Goal: Information Seeking & Learning: Learn about a topic

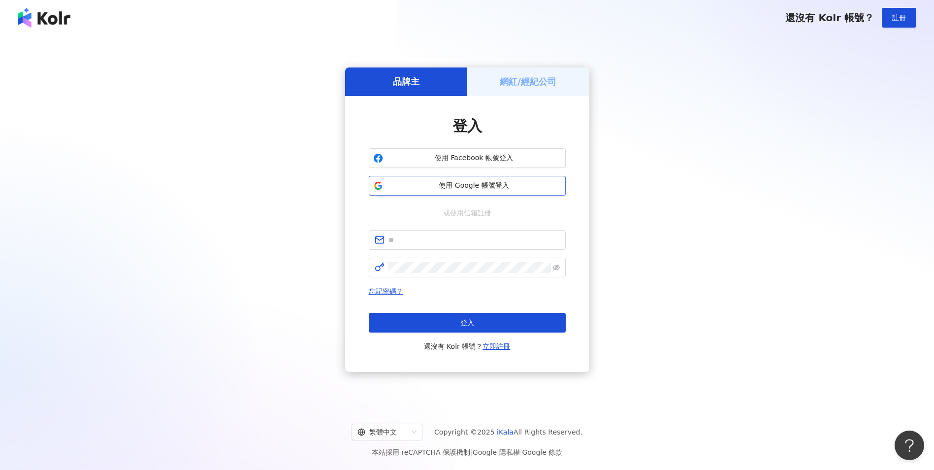
click at [465, 191] on button "使用 Google 帳號登入" at bounding box center [467, 186] width 197 height 20
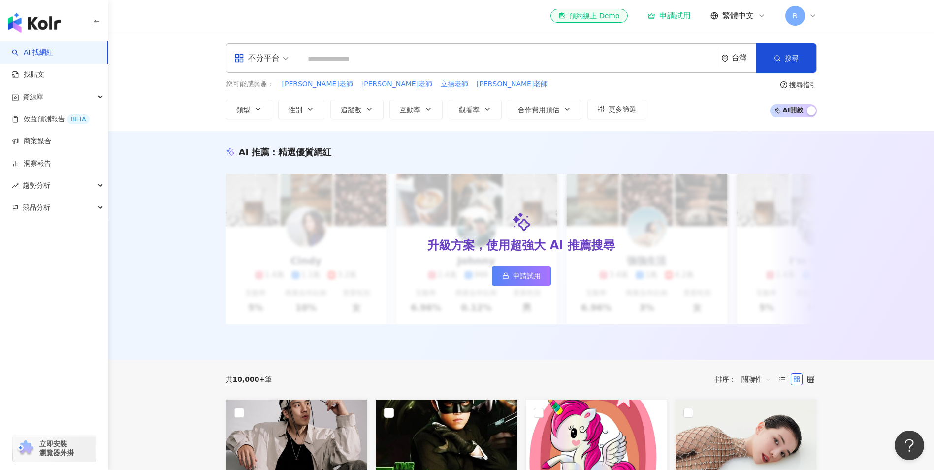
click at [374, 57] on input "search" at bounding box center [507, 59] width 411 height 19
paste input "*******"
type input "*******"
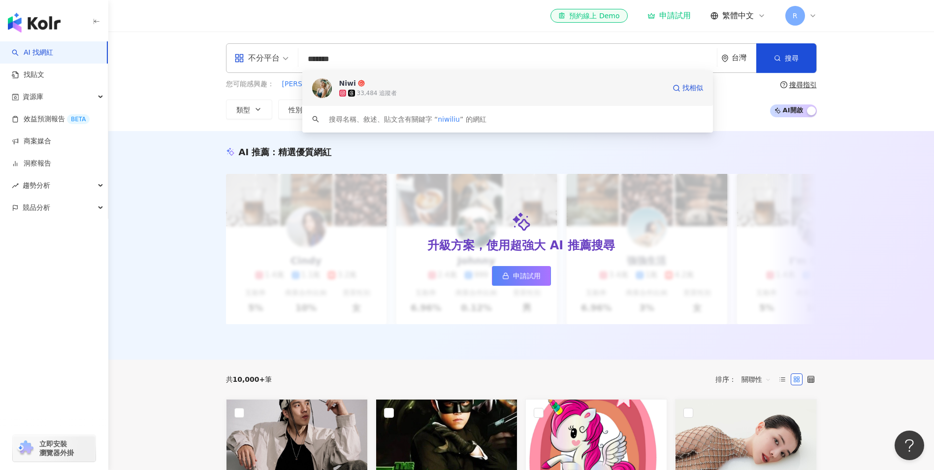
click at [368, 85] on span "Niwi" at bounding box center [502, 83] width 326 height 10
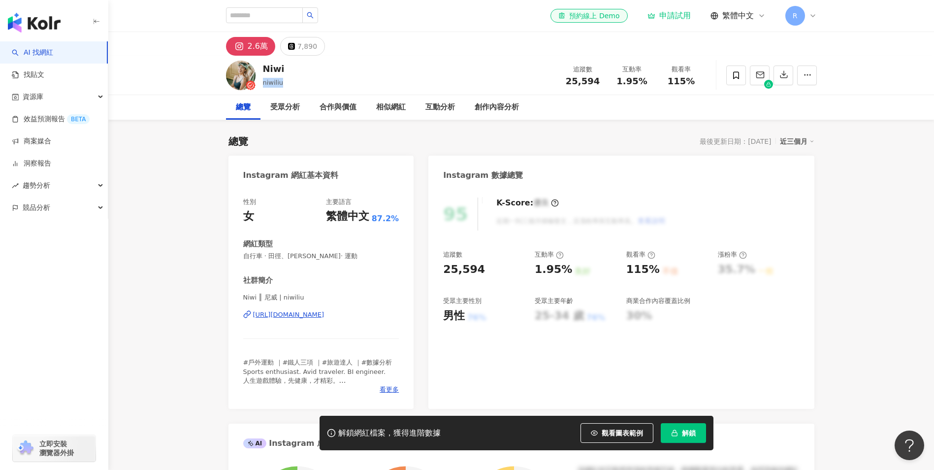
drag, startPoint x: 291, startPoint y: 84, endPoint x: 264, endPoint y: 83, distance: 27.1
click at [264, 83] on div "Niwi niwiliu 追蹤數 25,594 互動率 1.95% 觀看率 115%" at bounding box center [521, 75] width 630 height 39
copy span "niwiliu"
drag, startPoint x: 620, startPoint y: 81, endPoint x: 649, endPoint y: 83, distance: 29.6
click at [649, 83] on div "1.95%" at bounding box center [632, 81] width 37 height 10
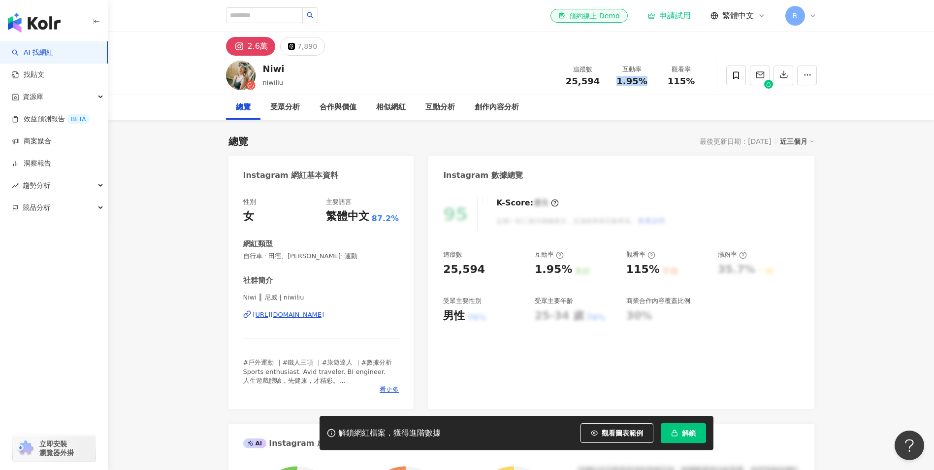
copy span "1.95%"
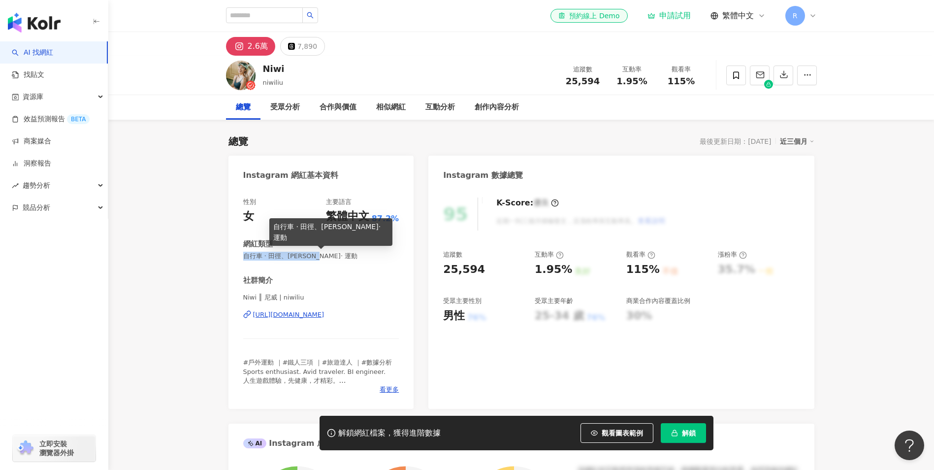
drag, startPoint x: 343, startPoint y: 259, endPoint x: 246, endPoint y: 257, distance: 96.5
click at [246, 257] on span "自行車 · 田徑、馬拉松 · 運動" at bounding box center [321, 256] width 156 height 9
copy span "自行車 · 田徑、馬拉松 · 運動"
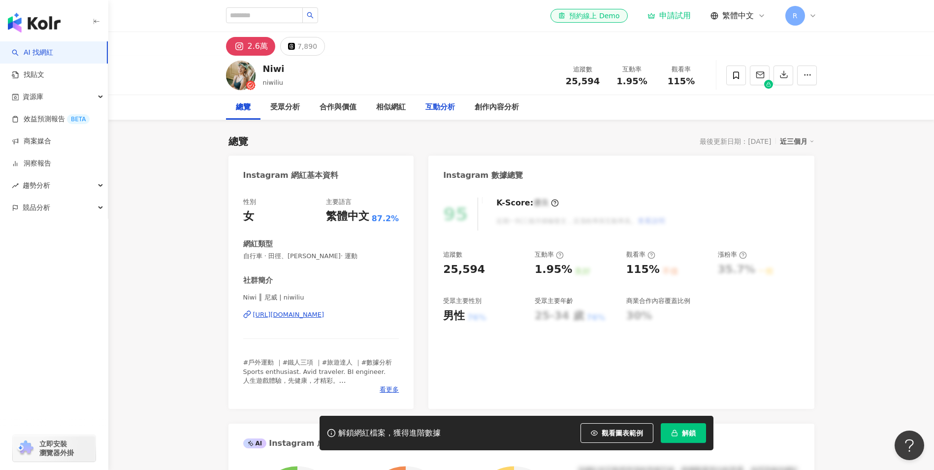
click at [448, 103] on div "互動分析" at bounding box center [440, 107] width 30 height 12
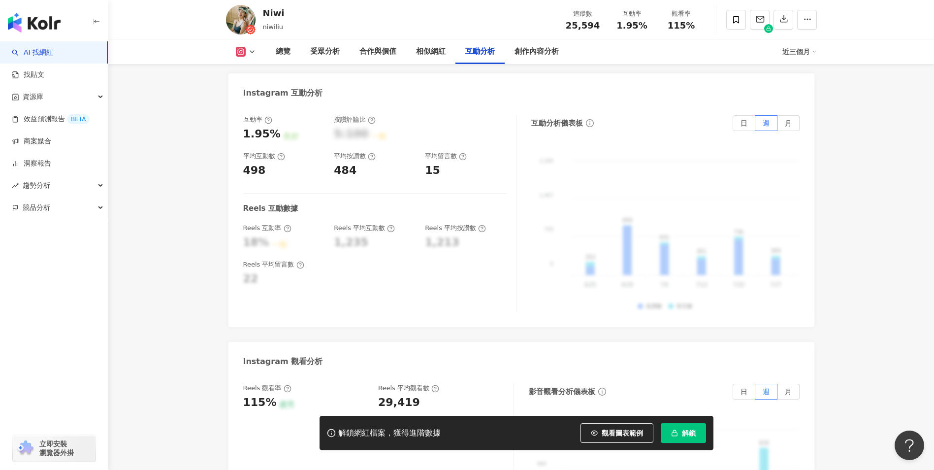
scroll to position [2065, 0]
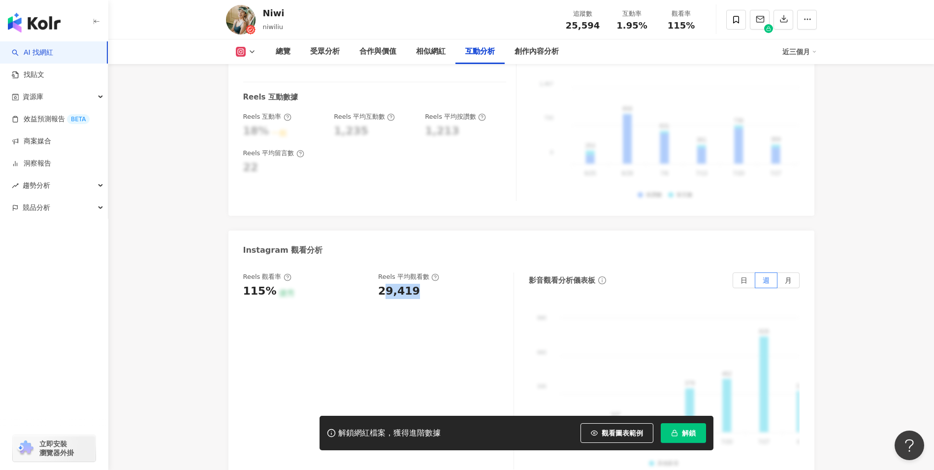
drag, startPoint x: 382, startPoint y: 276, endPoint x: 416, endPoint y: 277, distance: 34.0
click at [416, 284] on div "29,419" at bounding box center [441, 291] width 126 height 15
drag, startPoint x: 416, startPoint y: 277, endPoint x: 370, endPoint y: 281, distance: 45.4
click at [370, 281] on div "Reels 觀看率 115% 優秀 Reels 平均觀看數 29,419" at bounding box center [373, 285] width 261 height 27
drag, startPoint x: 386, startPoint y: 276, endPoint x: 432, endPoint y: 276, distance: 46.8
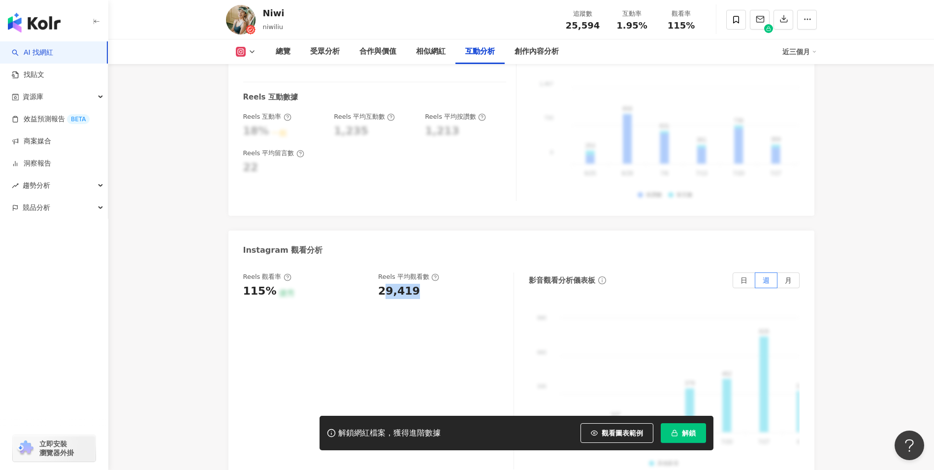
click at [432, 284] on div "29,419" at bounding box center [441, 291] width 126 height 15
drag, startPoint x: 432, startPoint y: 276, endPoint x: 382, endPoint y: 280, distance: 50.3
click at [383, 284] on div "29,419" at bounding box center [399, 291] width 42 height 15
drag, startPoint x: 379, startPoint y: 276, endPoint x: 414, endPoint y: 274, distance: 35.1
click at [414, 284] on div "29,419" at bounding box center [441, 291] width 126 height 15
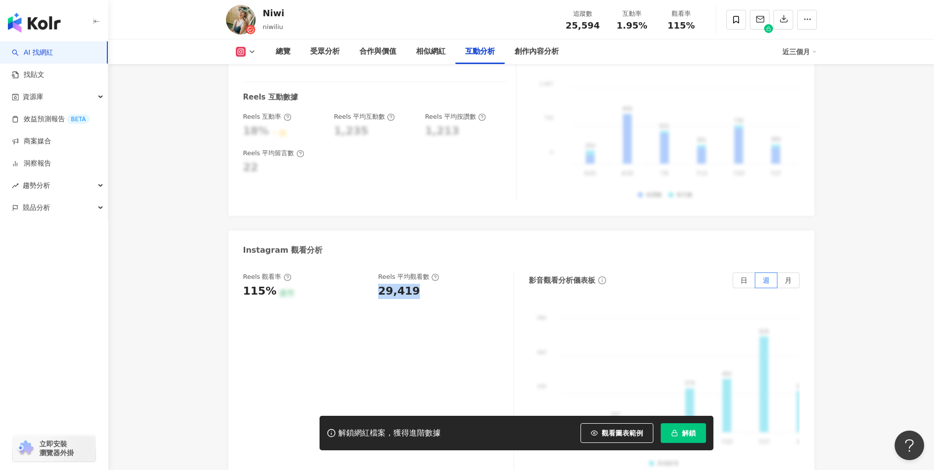
copy div "29,419"
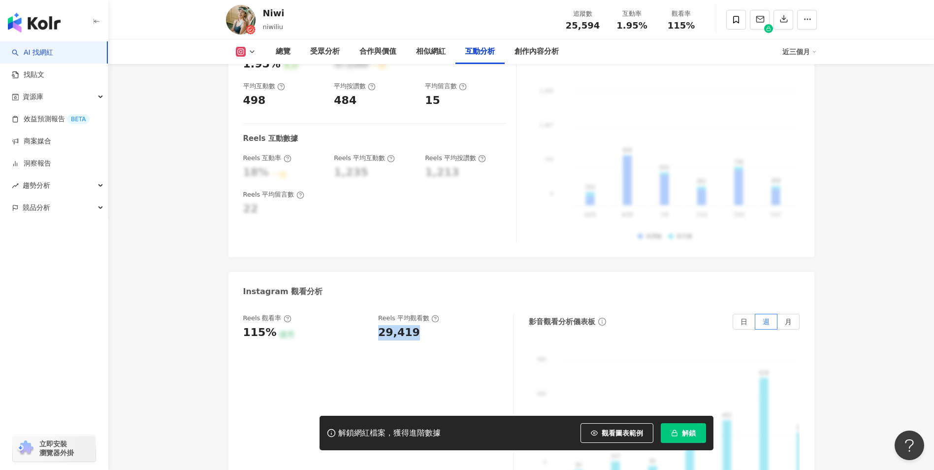
scroll to position [1967, 0]
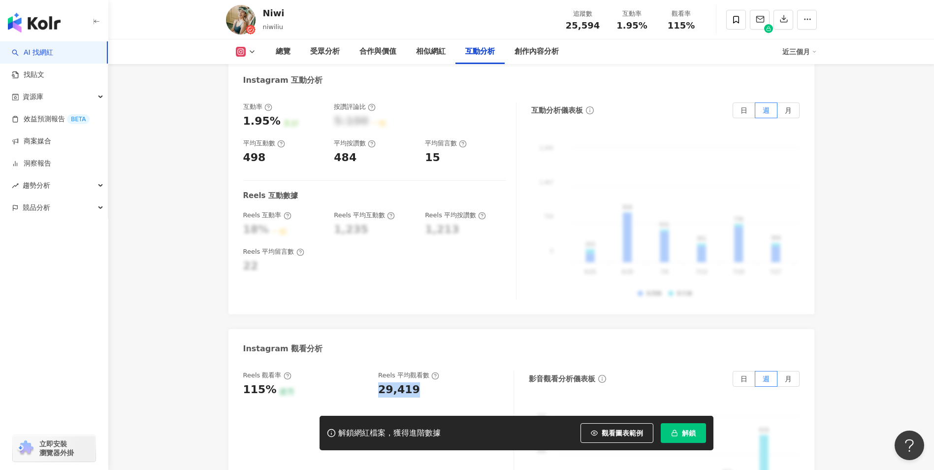
scroll to position [1967, 0]
drag, startPoint x: 614, startPoint y: 27, endPoint x: 649, endPoint y: 34, distance: 35.3
click at [649, 34] on div "Niwi niwiliu 追蹤數 25,594 互動率 1.95% 觀看率 115%" at bounding box center [521, 19] width 630 height 39
copy span "1.95%"
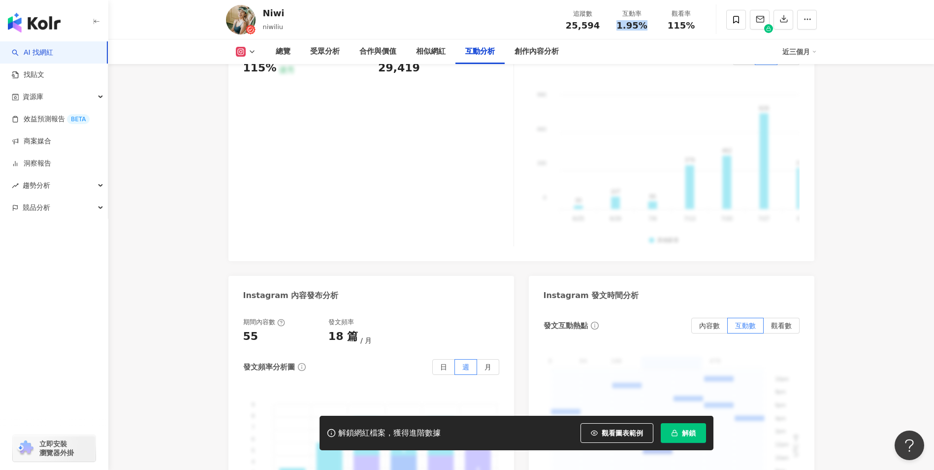
scroll to position [2115, 0]
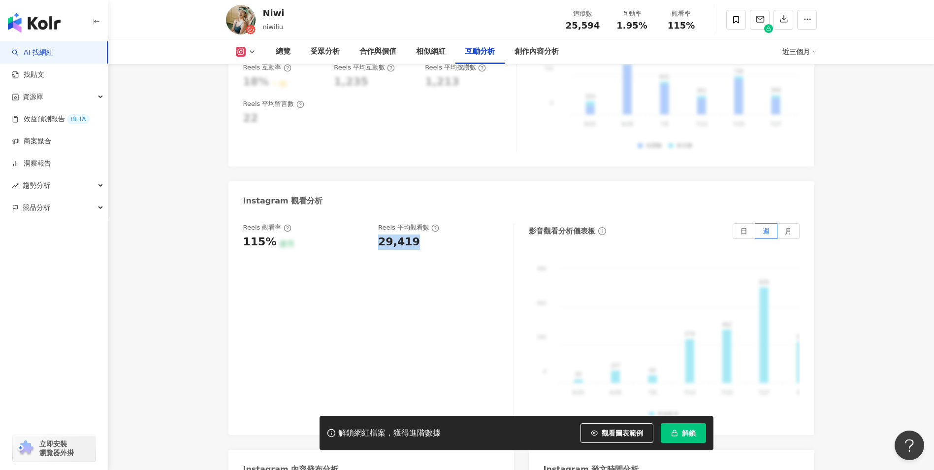
drag, startPoint x: 380, startPoint y: 233, endPoint x: 437, endPoint y: 233, distance: 57.6
click at [437, 234] on div "29,419" at bounding box center [441, 241] width 126 height 15
copy div "29,419"
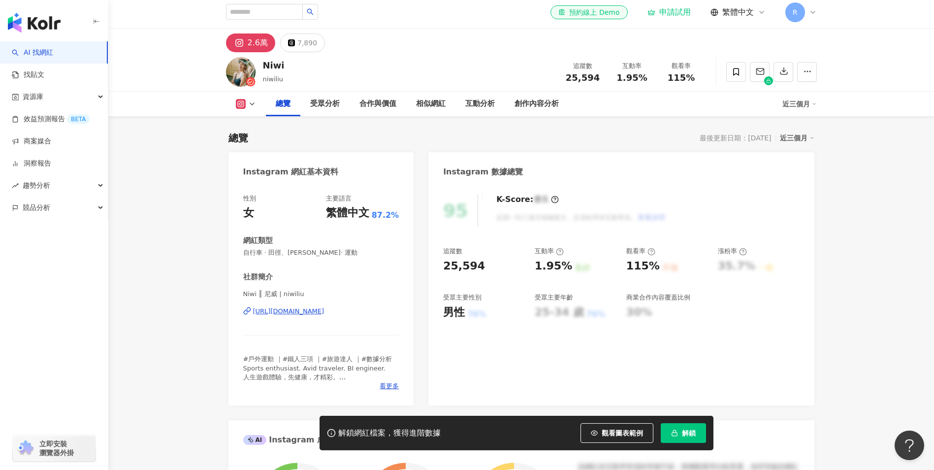
scroll to position [0, 0]
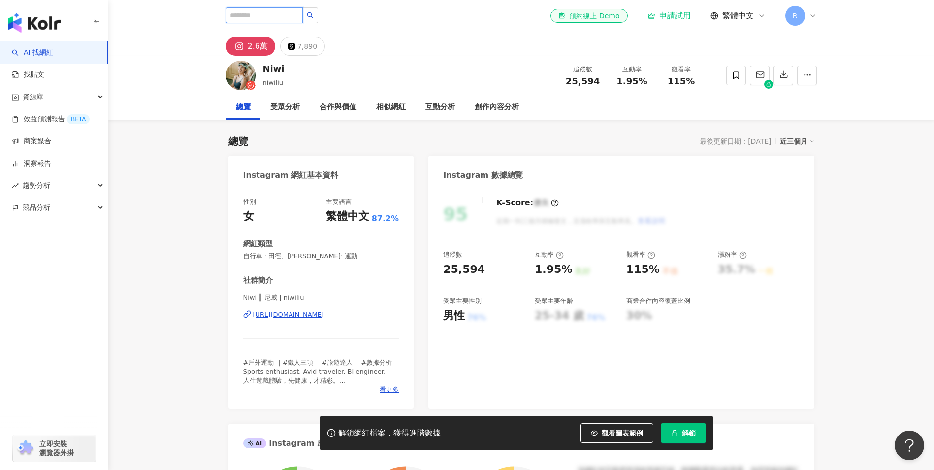
click at [252, 10] on input "search" at bounding box center [264, 15] width 77 height 16
paste input "**********"
type input "**********"
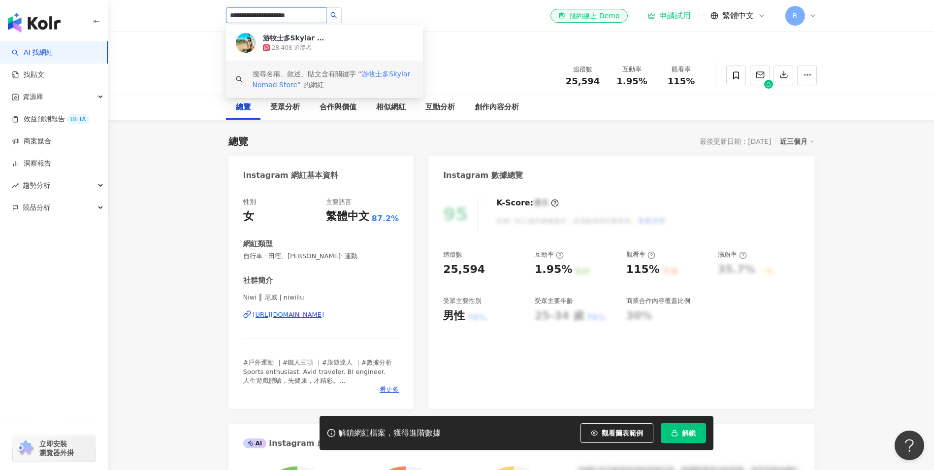
click at [311, 61] on div "搜尋名稱、敘述、貼文含有關鍵字 “ 游牧士多Skylar Nomad Store ” 的網紅" at bounding box center [324, 79] width 197 height 37
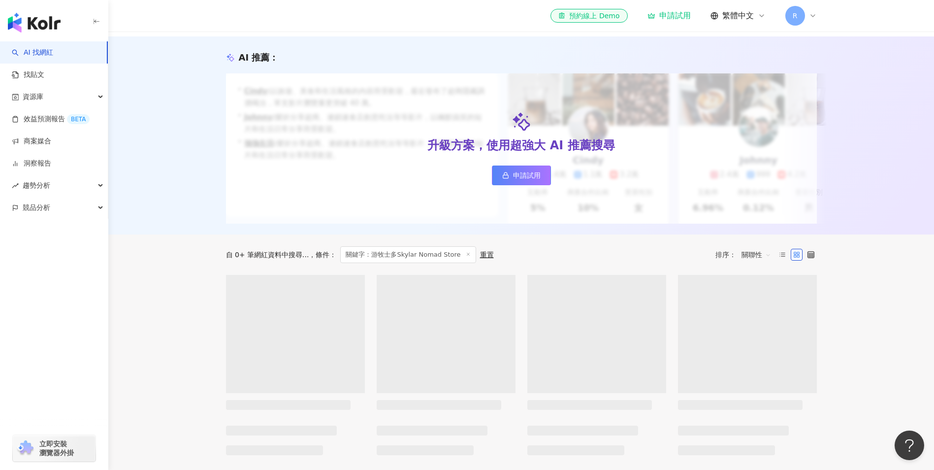
scroll to position [197, 0]
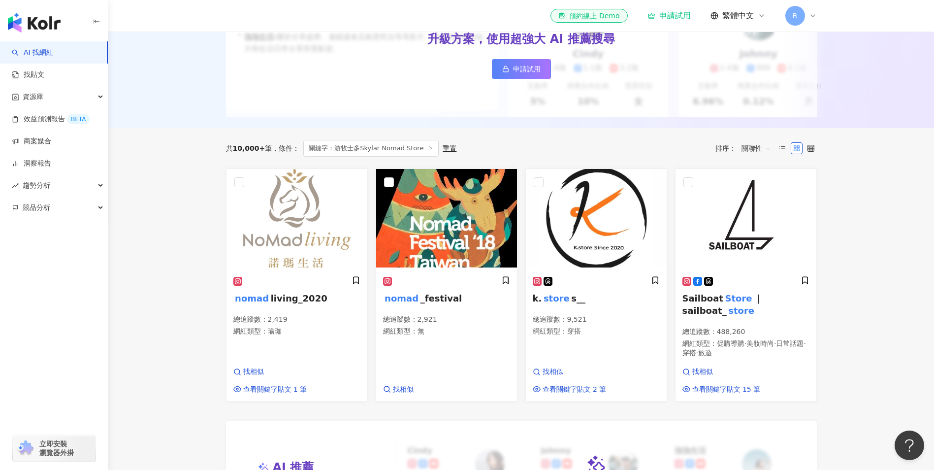
click at [193, 254] on main "**********" at bounding box center [521, 428] width 826 height 1187
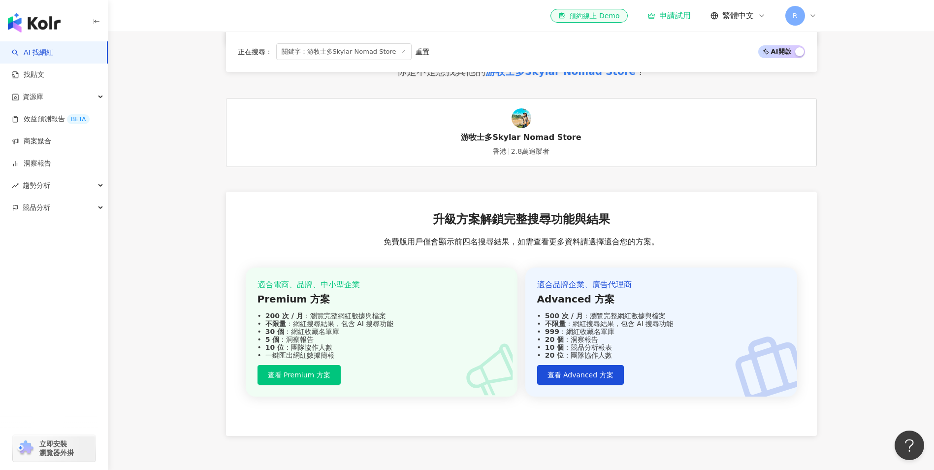
scroll to position [788, 0]
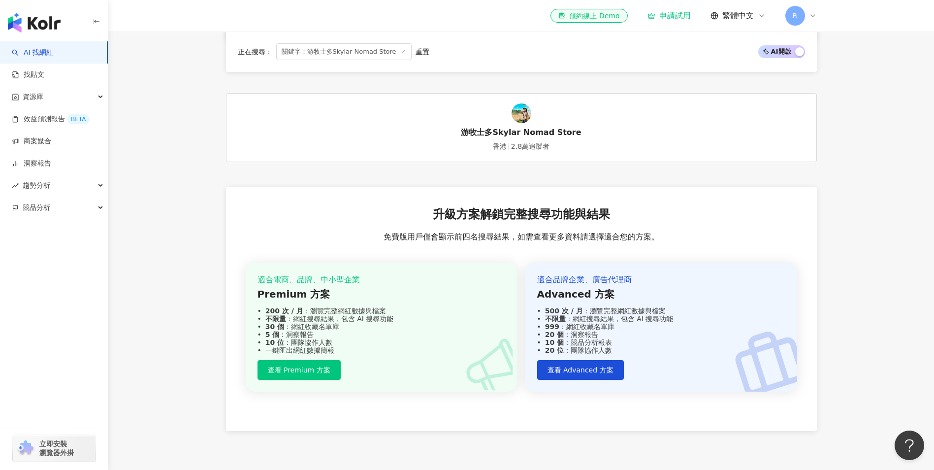
click at [493, 138] on div "游牧士多Skylar Nomad Store" at bounding box center [521, 132] width 120 height 11
click at [332, 52] on span "關鍵字：游牧士多Skylar Nomad Store" at bounding box center [343, 51] width 135 height 17
click at [427, 52] on div "正在搜尋 ： 關鍵字：游牧士多Skylar Nomad Store 重置 AI 開啟 AI 關閉" at bounding box center [521, 51] width 567 height 17
click at [417, 51] on div "重置" at bounding box center [423, 52] width 14 height 8
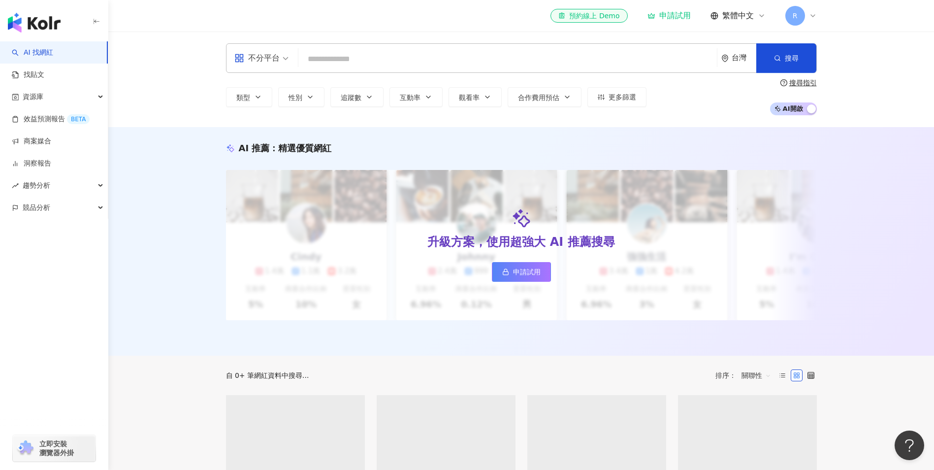
click at [320, 57] on input "search" at bounding box center [507, 59] width 411 height 19
paste input "**********"
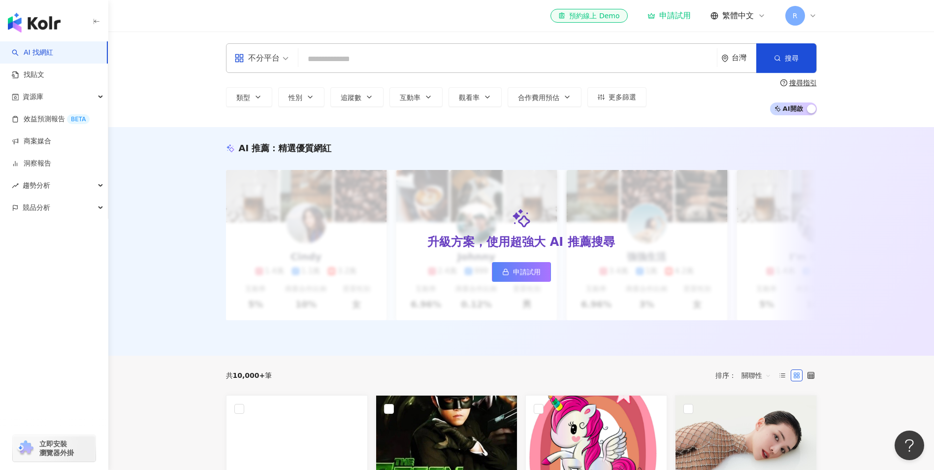
type input "**********"
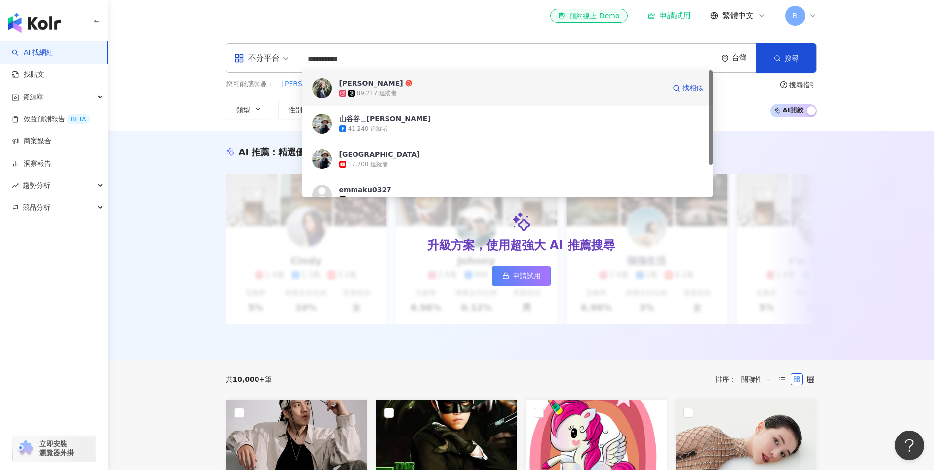
click at [414, 85] on span "[PERSON_NAME]" at bounding box center [502, 83] width 326 height 10
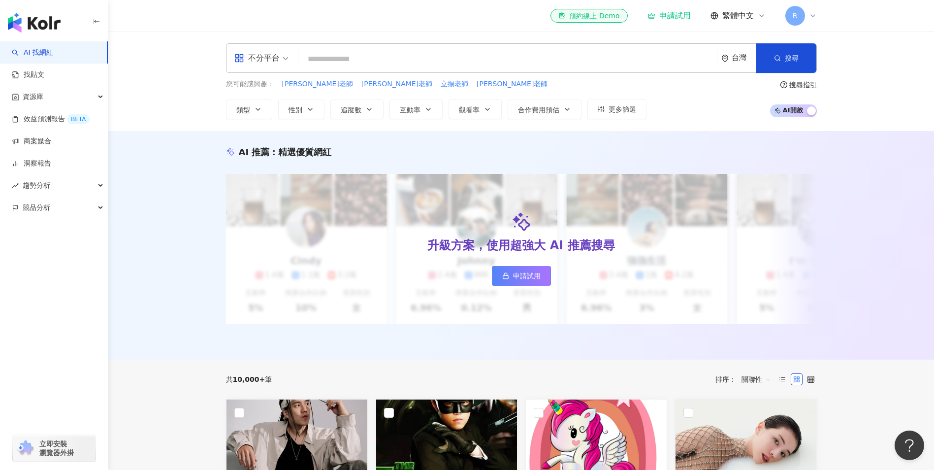
paste input "**********"
type input "**********"
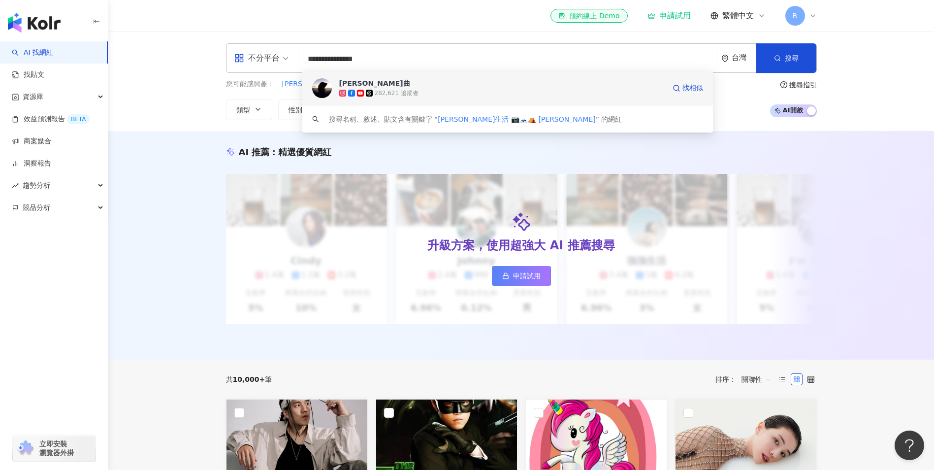
click at [363, 91] on icon at bounding box center [360, 93] width 7 height 7
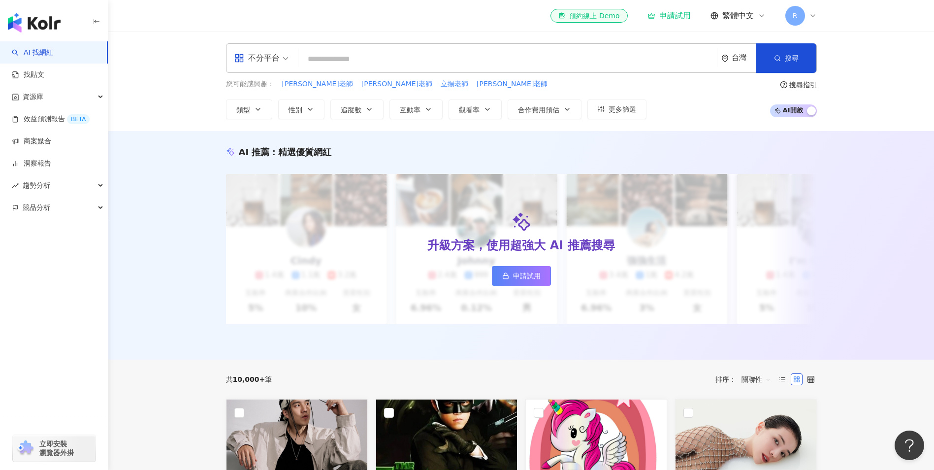
paste input "**********"
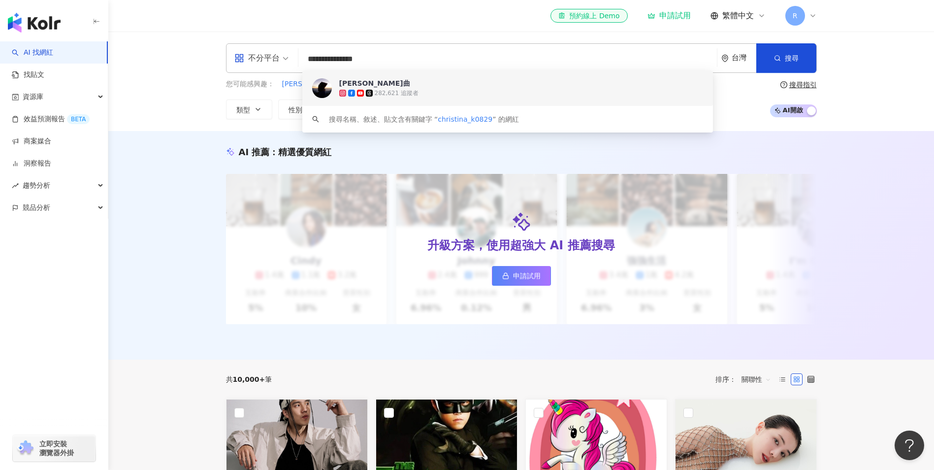
paste input "**********"
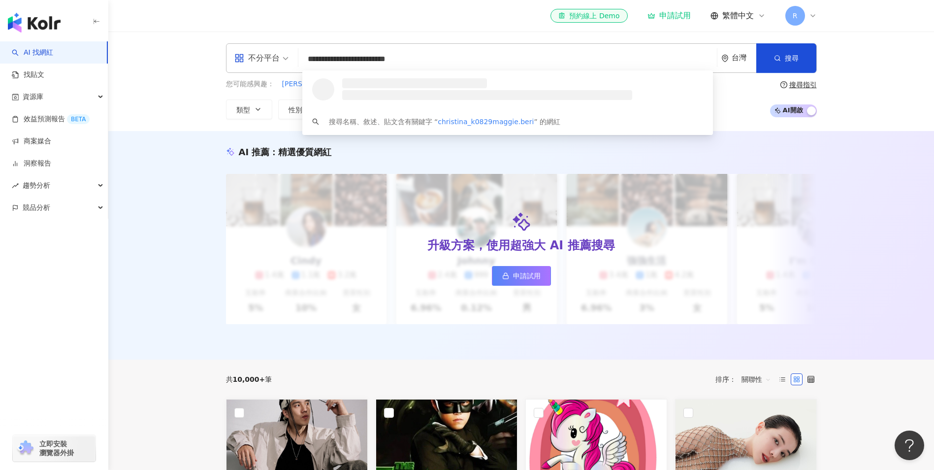
drag, startPoint x: 333, startPoint y: 59, endPoint x: 289, endPoint y: 54, distance: 45.0
click at [289, 54] on div "**********" at bounding box center [521, 58] width 591 height 30
paste input "search"
type input "**********"
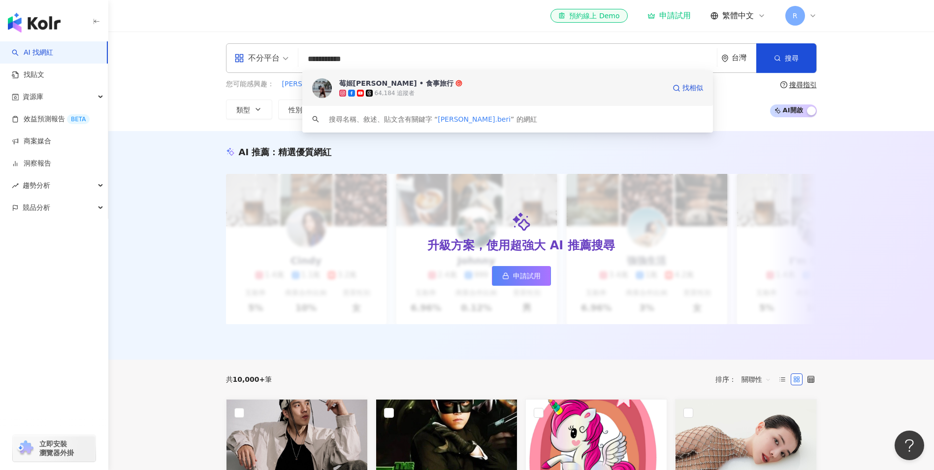
click at [416, 87] on span "莓姬貝利 • 食事旅行" at bounding box center [502, 83] width 326 height 10
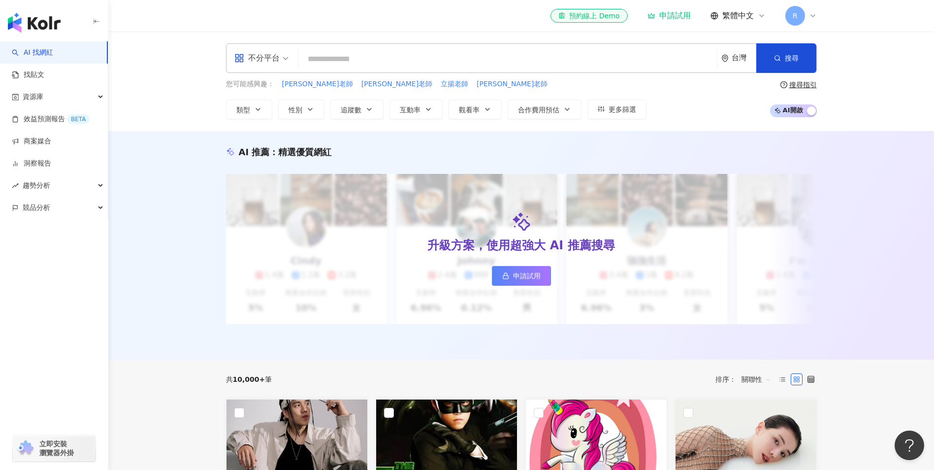
paste input "**********"
type input "**********"
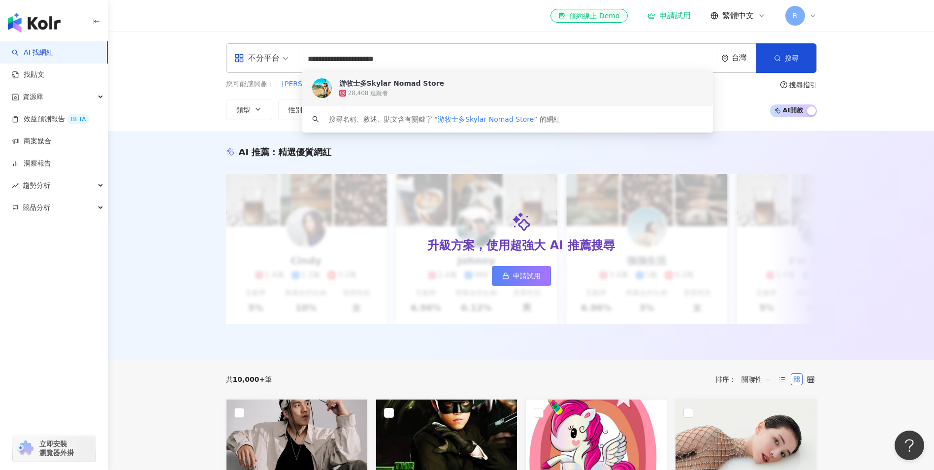
click at [442, 89] on div "28,408 追蹤者" at bounding box center [521, 93] width 364 height 10
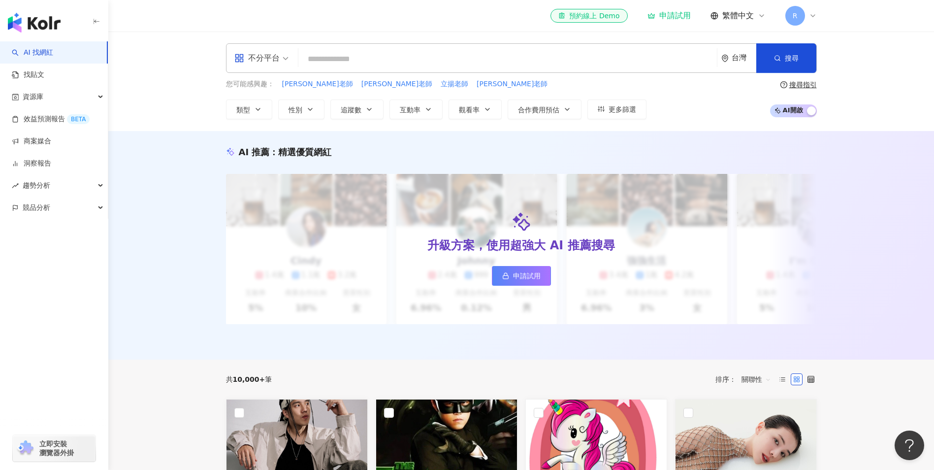
paste input "**********"
type input "**********"
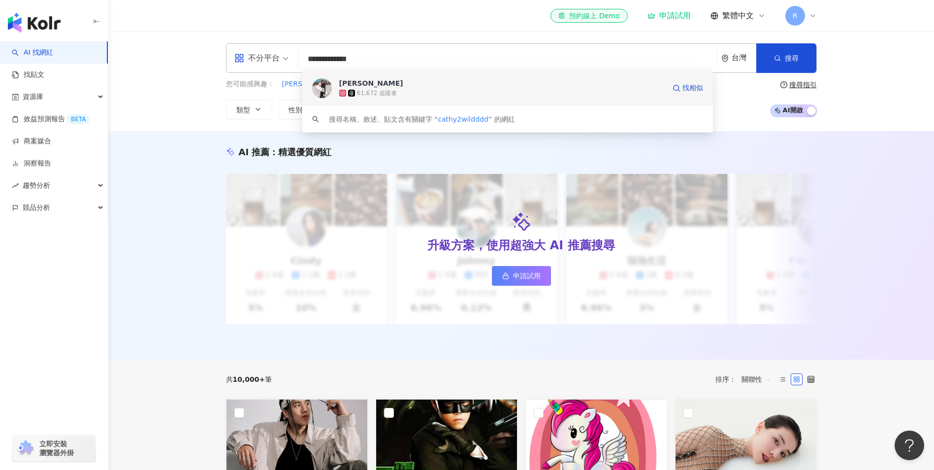
click at [372, 87] on div "凱西 Cathy" at bounding box center [371, 83] width 64 height 10
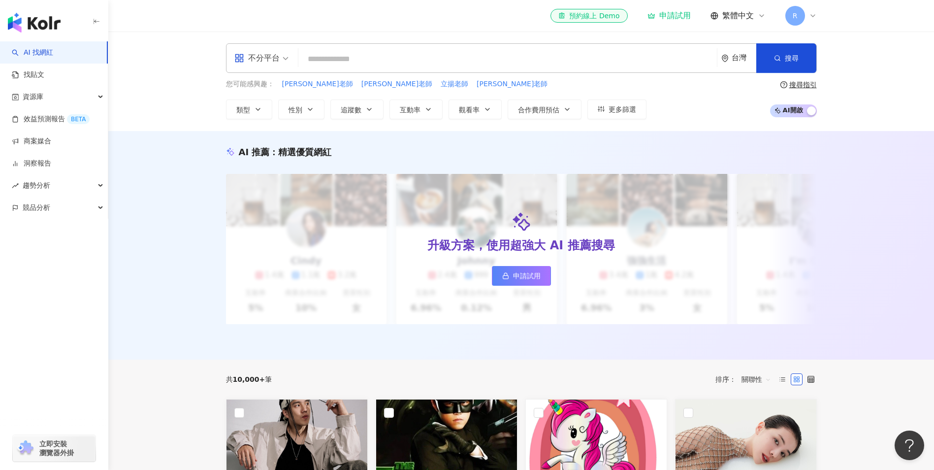
click at [351, 64] on input "search" at bounding box center [507, 59] width 411 height 19
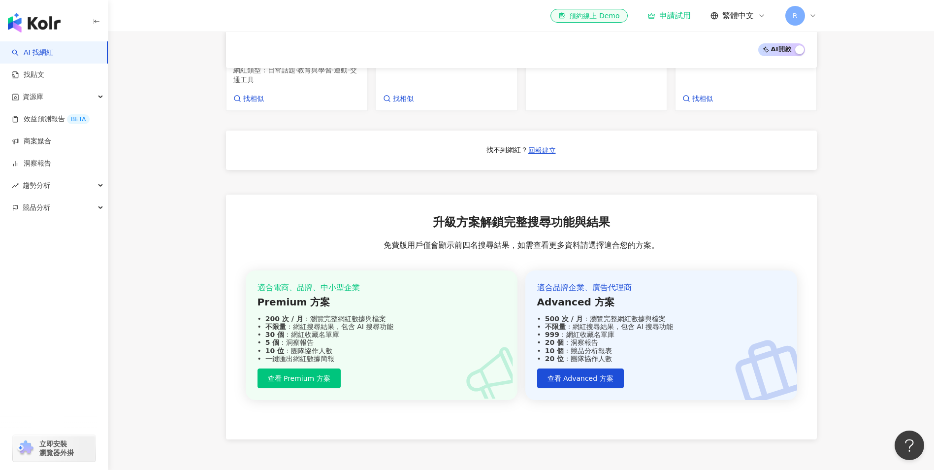
scroll to position [584, 0]
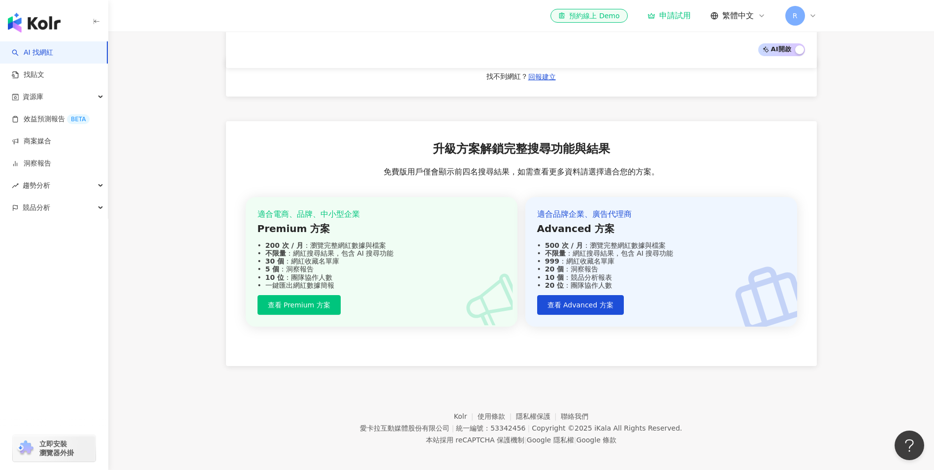
paste input "**********"
type input "**********"
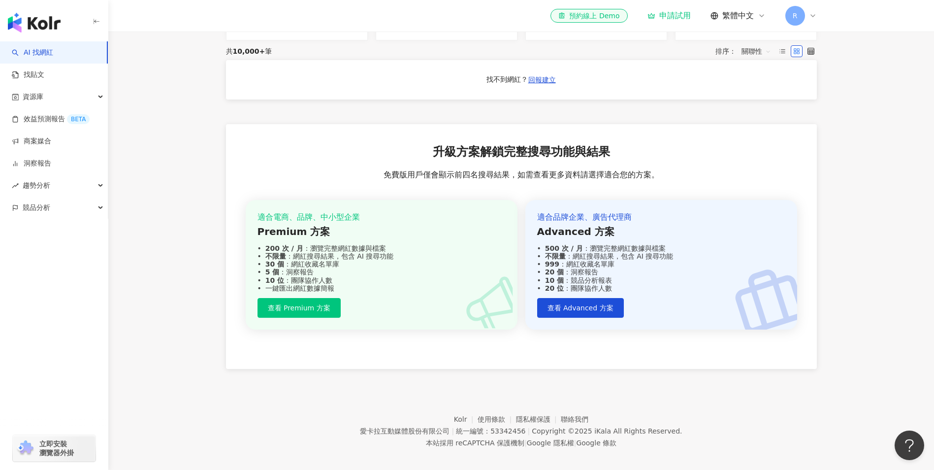
scroll to position [54, 0]
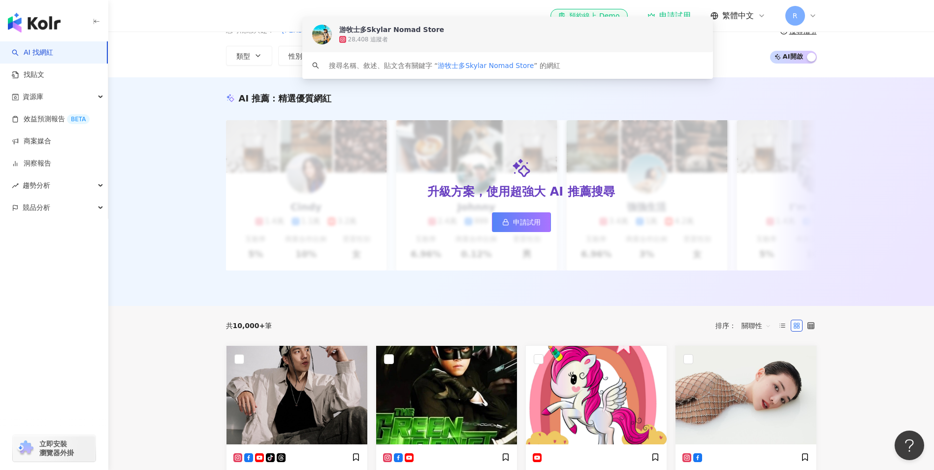
click at [380, 31] on div "游牧士多Skylar Nomad Store" at bounding box center [391, 30] width 105 height 10
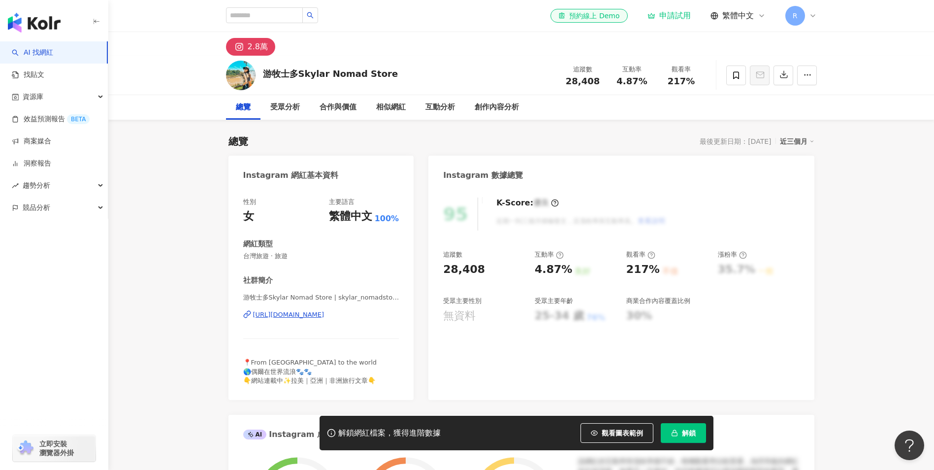
drag, startPoint x: 724, startPoint y: 33, endPoint x: 722, endPoint y: 39, distance: 6.9
click at [724, 33] on div "2.8萬" at bounding box center [521, 44] width 630 height 24
drag, startPoint x: 651, startPoint y: 79, endPoint x: 620, endPoint y: 78, distance: 31.0
click at [620, 78] on div "互動率 4.87%" at bounding box center [632, 75] width 49 height 21
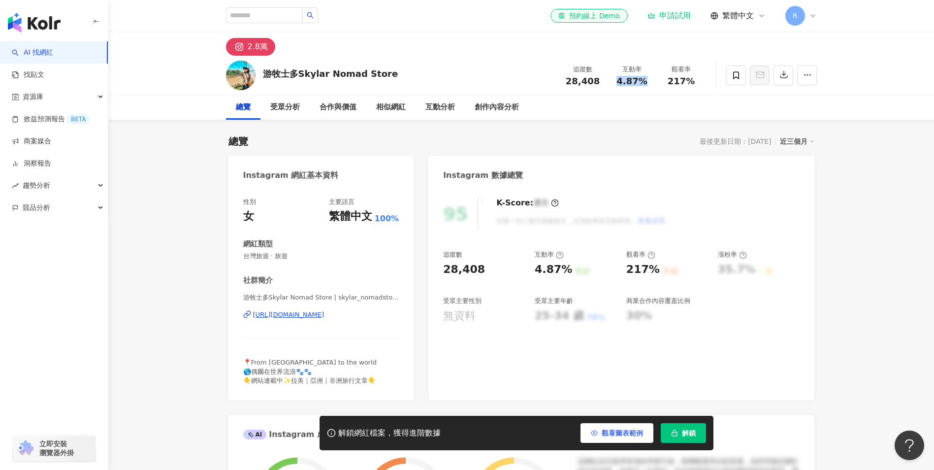
copy span "4.87%"
click at [446, 108] on div "互動分析" at bounding box center [440, 107] width 30 height 12
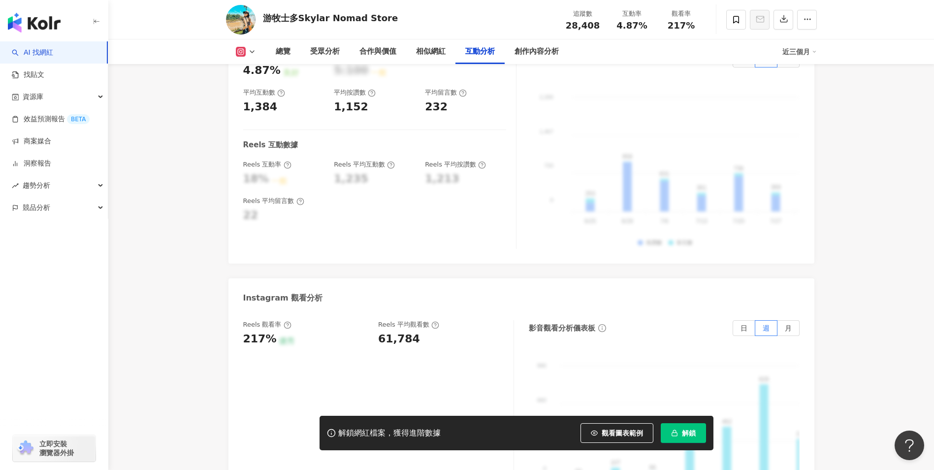
scroll to position [2138, 0]
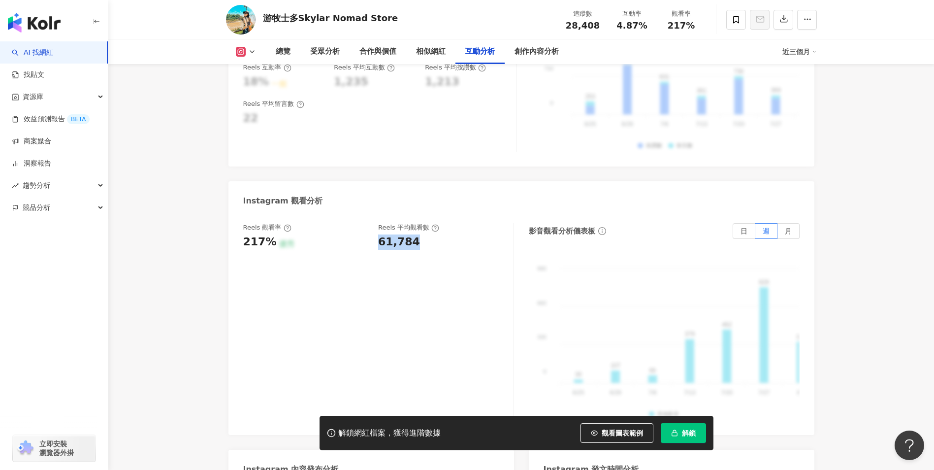
drag, startPoint x: 382, startPoint y: 228, endPoint x: 418, endPoint y: 231, distance: 36.1
click at [418, 234] on div "61,784" at bounding box center [441, 241] width 126 height 15
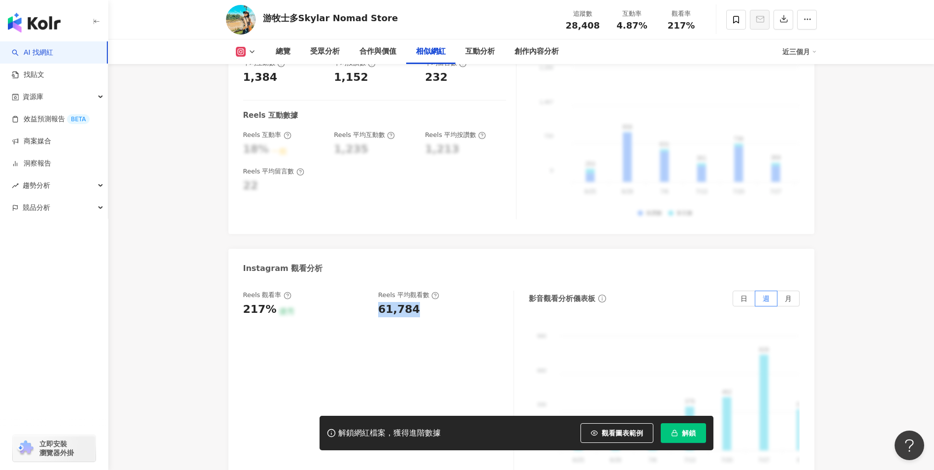
scroll to position [1892, 0]
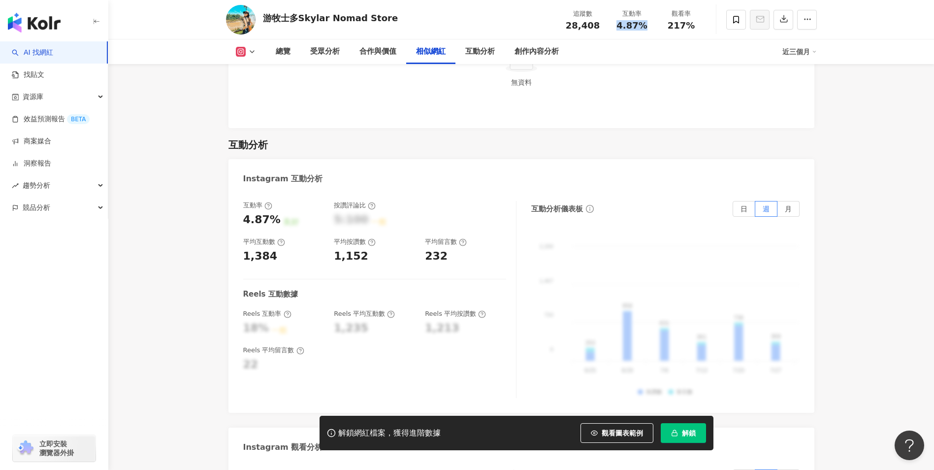
drag, startPoint x: 619, startPoint y: 27, endPoint x: 644, endPoint y: 28, distance: 25.6
click at [644, 28] on div "4.87%" at bounding box center [632, 26] width 37 height 10
copy span "4.87%"
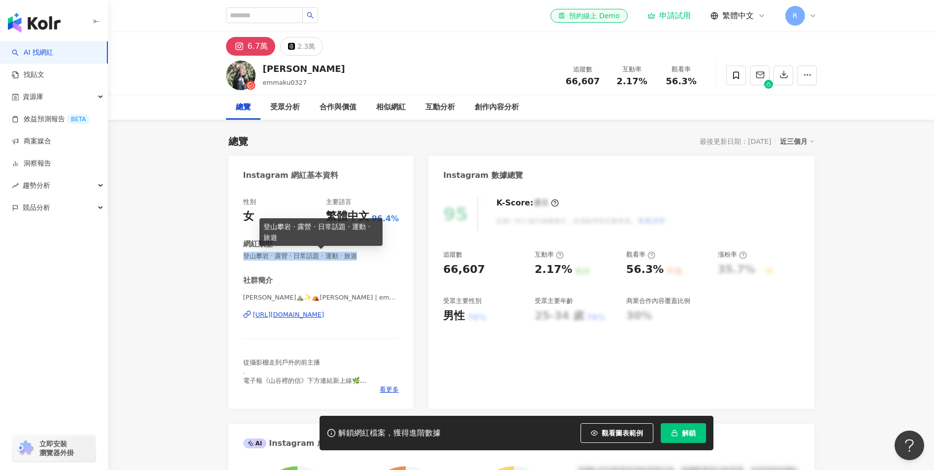
drag, startPoint x: 242, startPoint y: 256, endPoint x: 386, endPoint y: 258, distance: 143.8
click at [386, 258] on div "性別 女 主要語言 繁體中文 96.4% 網紅類型 登山攀岩 · 露營 · 日常話題 · 運動 · 旅遊 社群簡介 [GEOGRAPHIC_DATA]⛰️✨⛺…" at bounding box center [322, 298] width 186 height 221
copy span "登山攀岩 · 露營 · 日常話題 · 運動 · 旅遊"
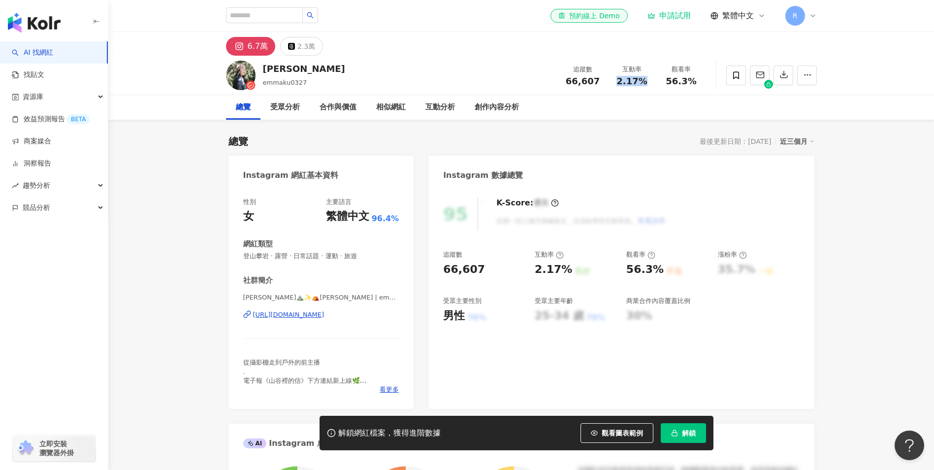
drag, startPoint x: 620, startPoint y: 81, endPoint x: 648, endPoint y: 80, distance: 27.6
click at [648, 80] on div "2.17%" at bounding box center [632, 81] width 37 height 10
copy span "2.17%"
click at [443, 106] on div "互動分析" at bounding box center [440, 107] width 30 height 12
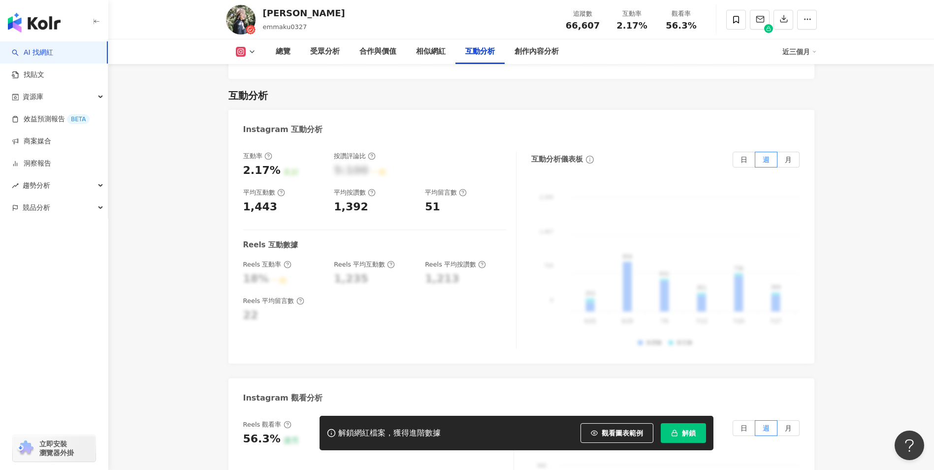
scroll to position [2005, 0]
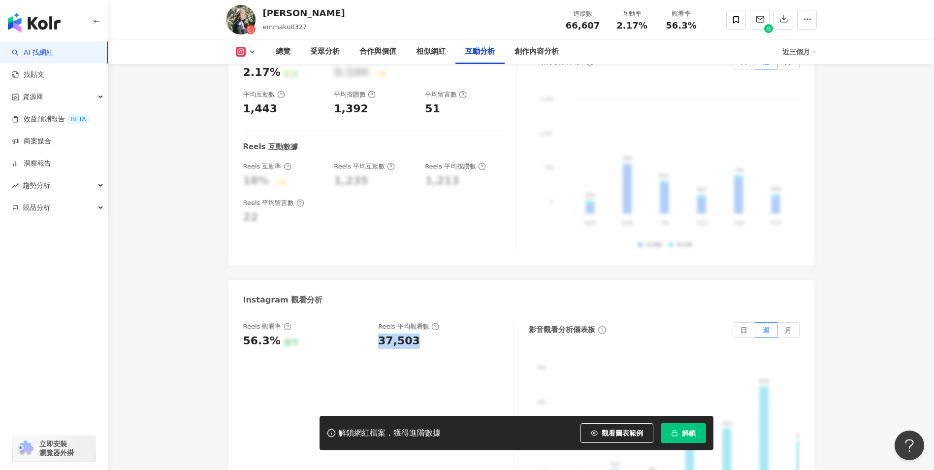
drag, startPoint x: 378, startPoint y: 327, endPoint x: 422, endPoint y: 327, distance: 43.3
click at [422, 333] on div "37,503" at bounding box center [441, 340] width 126 height 15
copy div "37,503"
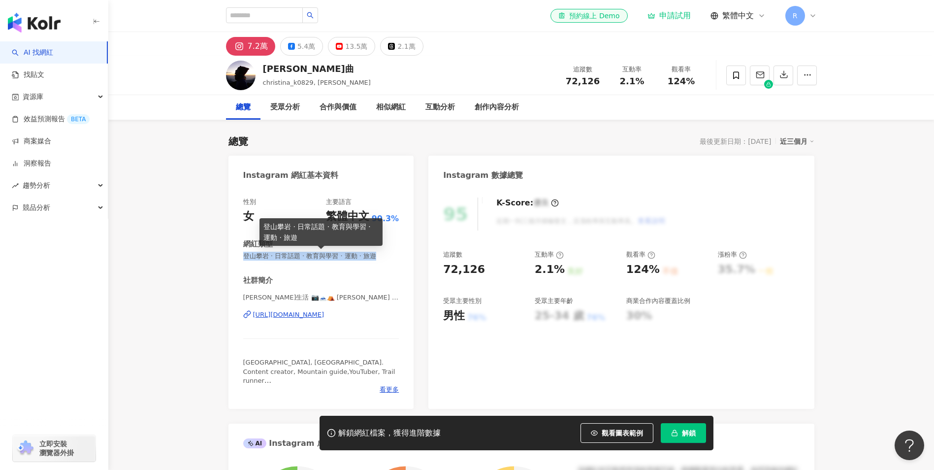
drag, startPoint x: 275, startPoint y: 256, endPoint x: 391, endPoint y: 254, distance: 115.3
click at [391, 254] on span "登山攀岩 · 日常話題 · 教育與學習 · 運動 · 旅遊" at bounding box center [321, 256] width 156 height 9
copy span "登山攀岩 · 日常話題 · 教育與學習 · 運動 · 旅遊"
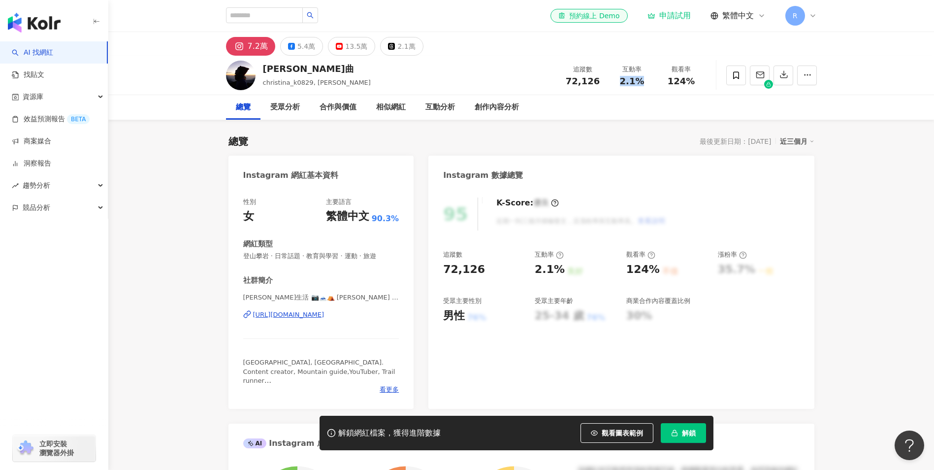
drag, startPoint x: 614, startPoint y: 86, endPoint x: 645, endPoint y: 85, distance: 30.5
click at [645, 85] on div "2.1%" at bounding box center [632, 81] width 37 height 10
copy span "2.1%"
click at [432, 108] on div "互動分析" at bounding box center [440, 107] width 30 height 12
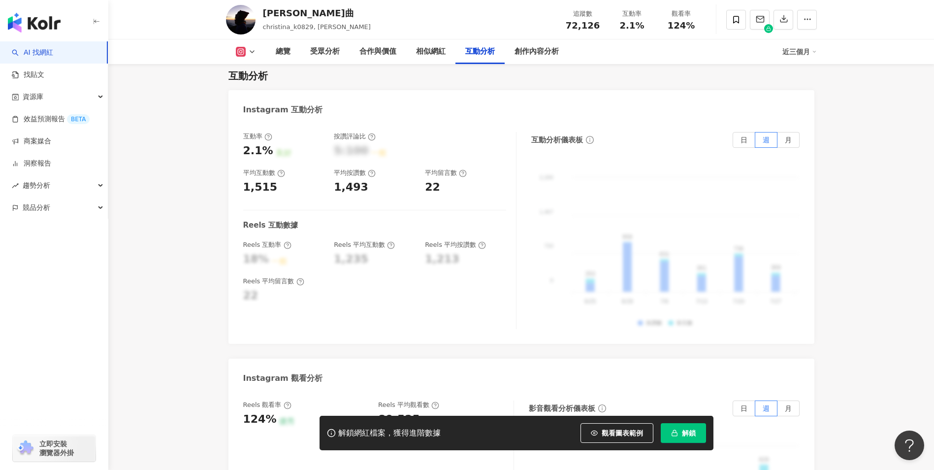
scroll to position [2054, 0]
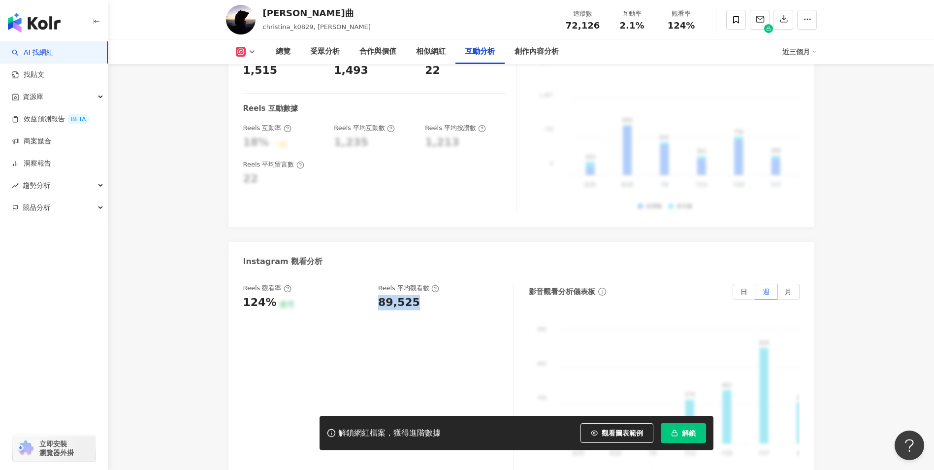
drag, startPoint x: 376, startPoint y: 278, endPoint x: 425, endPoint y: 275, distance: 49.9
click at [425, 284] on div "Reels 觀看率 124% 優秀 Reels 平均觀看數 89,525" at bounding box center [373, 297] width 261 height 27
copy div "89,525"
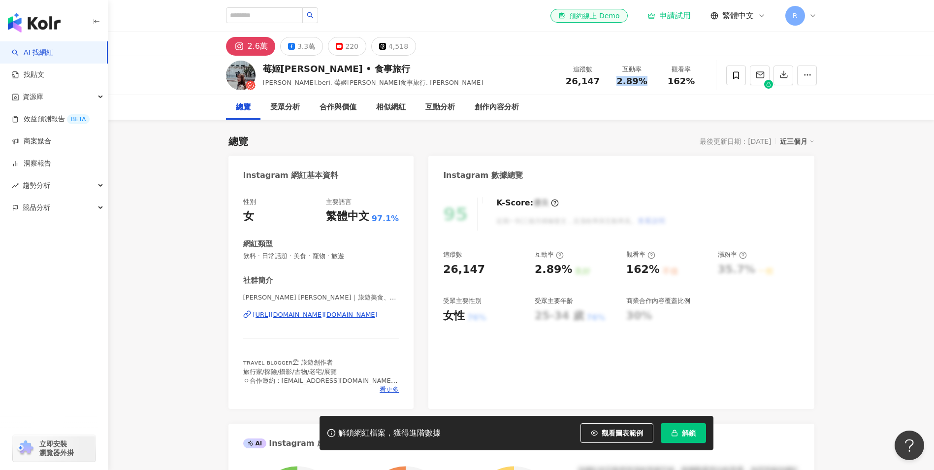
drag, startPoint x: 621, startPoint y: 78, endPoint x: 646, endPoint y: 79, distance: 25.1
click at [646, 79] on div "2.89%" at bounding box center [632, 81] width 37 height 10
copy span "2.89%"
drag, startPoint x: 244, startPoint y: 257, endPoint x: 366, endPoint y: 256, distance: 122.1
click at [366, 256] on span "飲料 · 日常話題 · 美食 · 寵物 · 旅遊" at bounding box center [321, 256] width 156 height 9
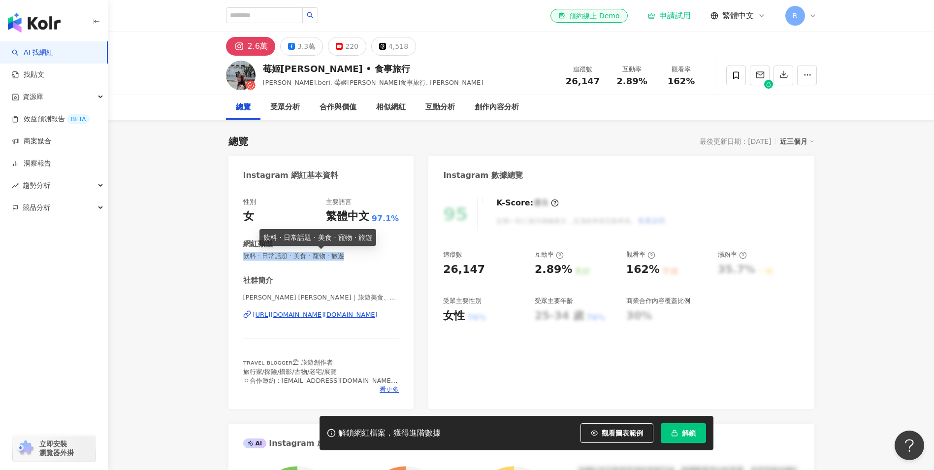
copy span "飲料 · 日常話題 · 美食 · 寵物 · 旅遊"
click at [431, 109] on div "互動分析" at bounding box center [440, 107] width 30 height 12
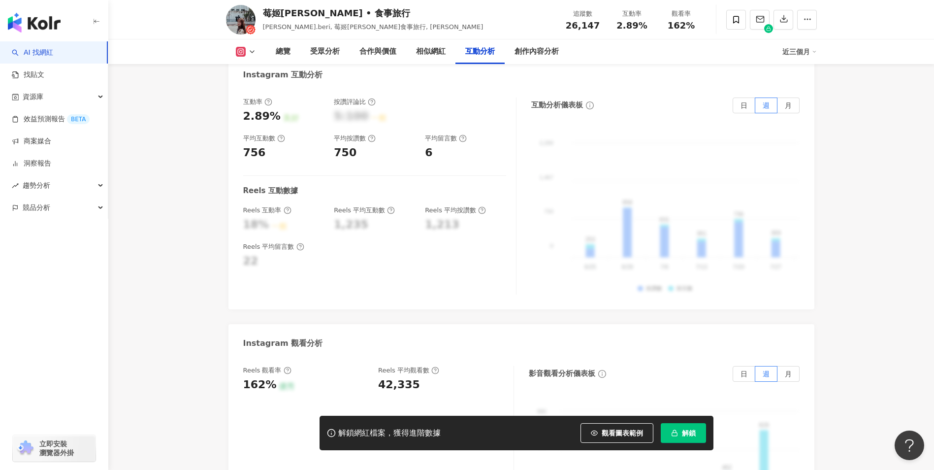
scroll to position [2175, 0]
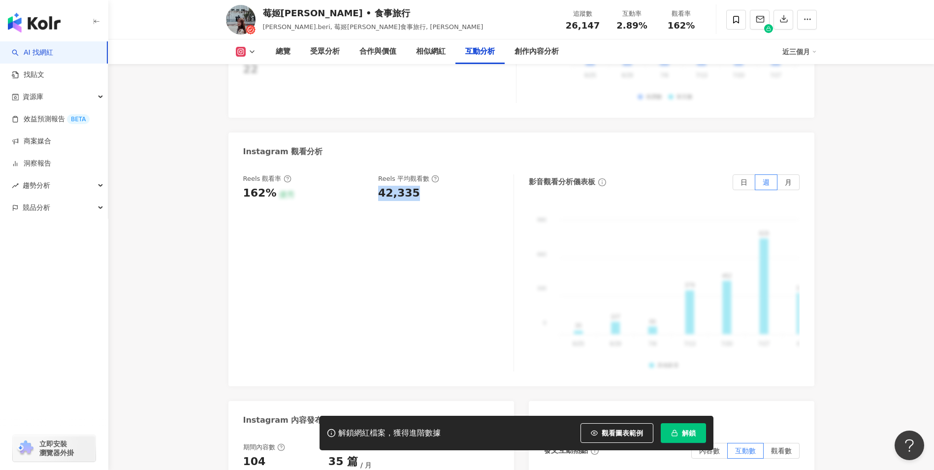
click at [424, 185] on div "Reels 觀看率 162% 優秀 [PERSON_NAME] 平均觀看數 42,335" at bounding box center [373, 187] width 261 height 27
click at [373, 194] on div "Reels 觀看率 162% 優秀 [PERSON_NAME] 平均觀看數 42,335" at bounding box center [378, 272] width 271 height 197
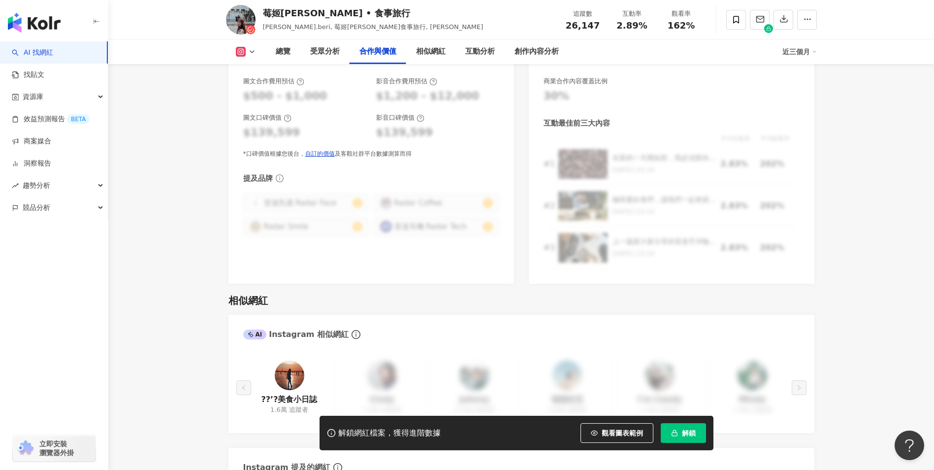
scroll to position [1288, 0]
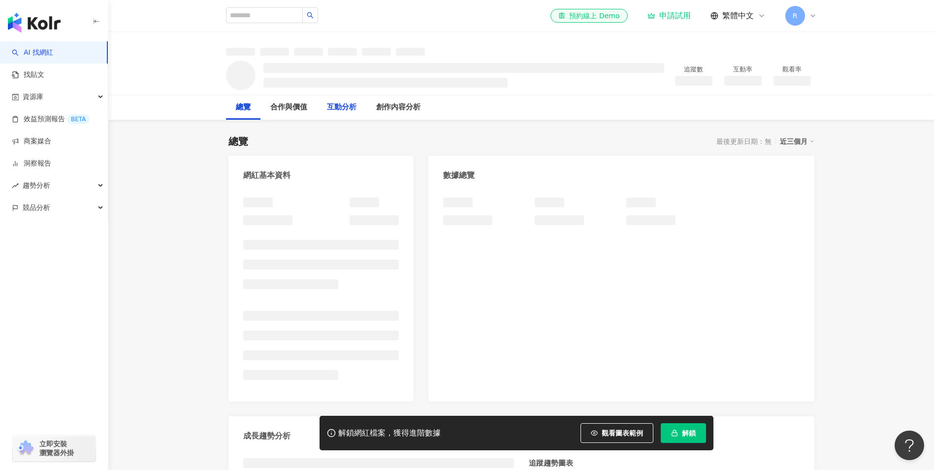
click at [351, 109] on div "互動分析" at bounding box center [342, 107] width 30 height 12
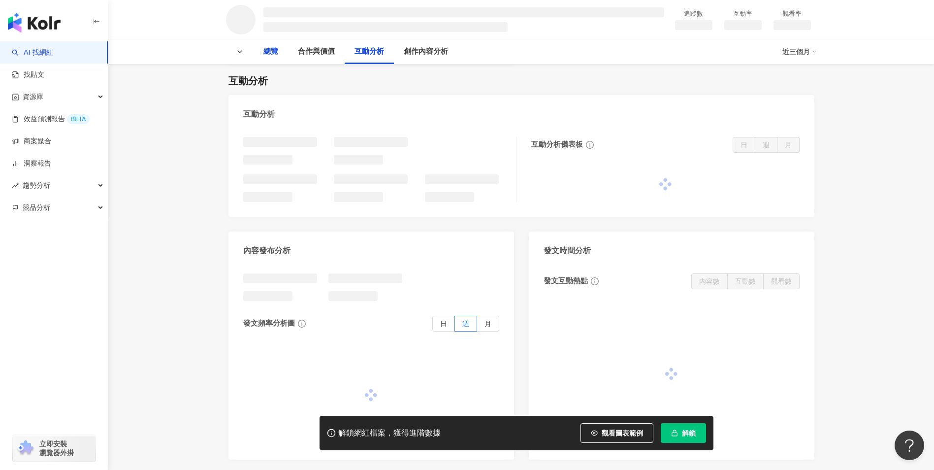
click at [266, 58] on div "總覽" at bounding box center [271, 51] width 34 height 25
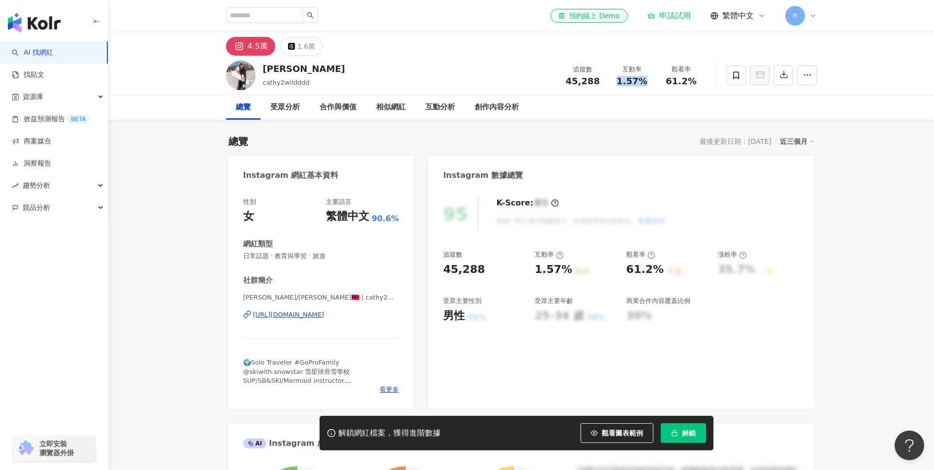
drag, startPoint x: 619, startPoint y: 84, endPoint x: 646, endPoint y: 82, distance: 27.2
click at [646, 82] on div "1.57%" at bounding box center [632, 81] width 37 height 10
copy span "1.57%"
drag, startPoint x: 243, startPoint y: 255, endPoint x: 353, endPoint y: 255, distance: 110.3
click at [353, 255] on span "日常話題 · 教育與學習 · 旅遊" at bounding box center [321, 256] width 156 height 9
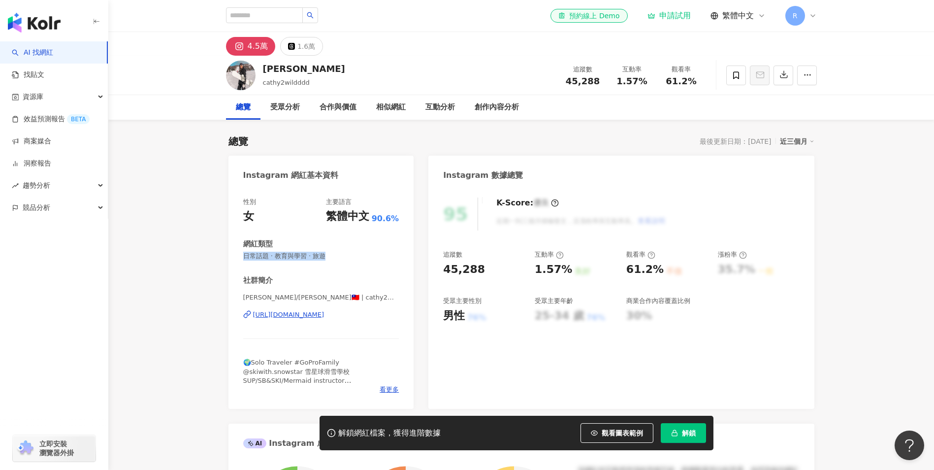
copy span "日常話題 · 教育與學習 · 旅遊"
click at [441, 109] on div "互動分析" at bounding box center [440, 107] width 30 height 12
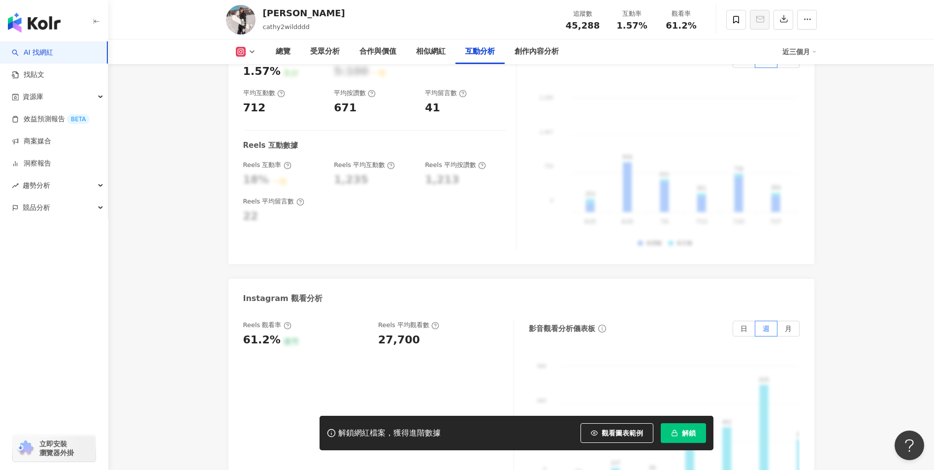
scroll to position [2088, 0]
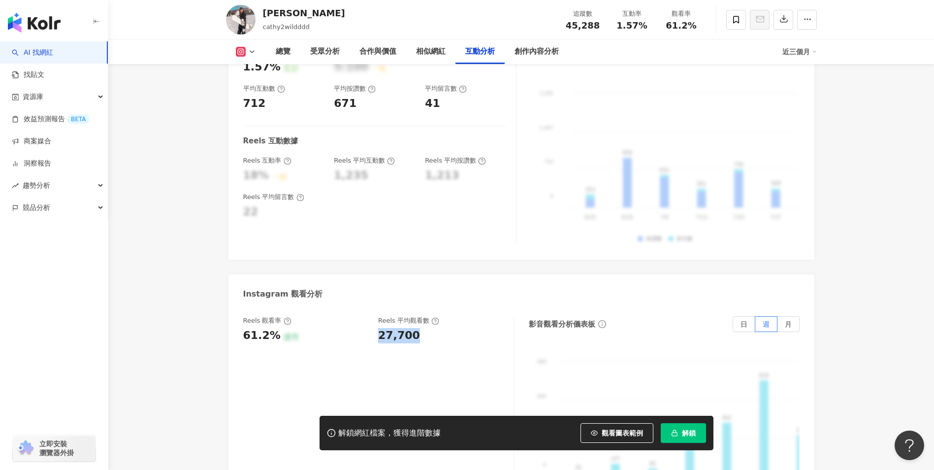
drag, startPoint x: 374, startPoint y: 273, endPoint x: 416, endPoint y: 279, distance: 42.3
click at [416, 316] on div "Reels 觀看率 61.2% 優秀 Reels 平均觀看數 27,700" at bounding box center [373, 329] width 261 height 27
copy div "27,700"
